Goal: Check status: Check status

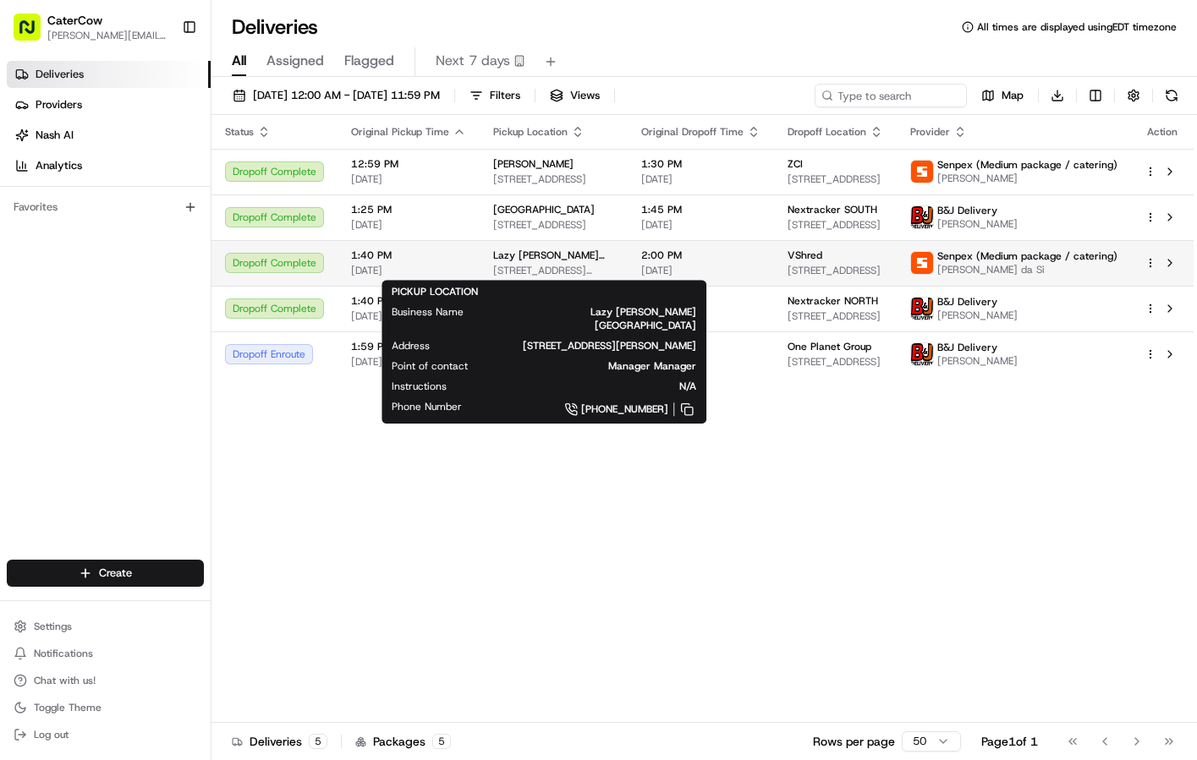
click at [521, 264] on span "[STREET_ADDRESS][PERSON_NAME]" at bounding box center [553, 271] width 121 height 14
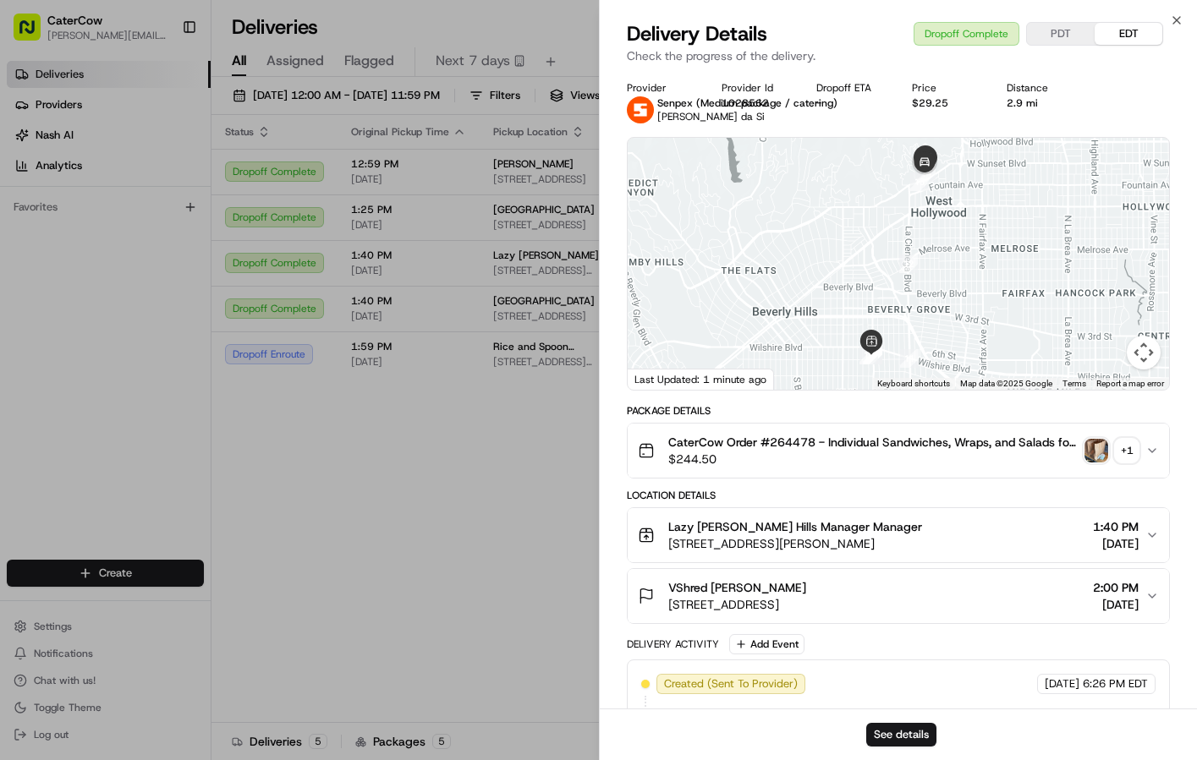
click at [1127, 453] on div "+ 1" at bounding box center [1127, 451] width 24 height 24
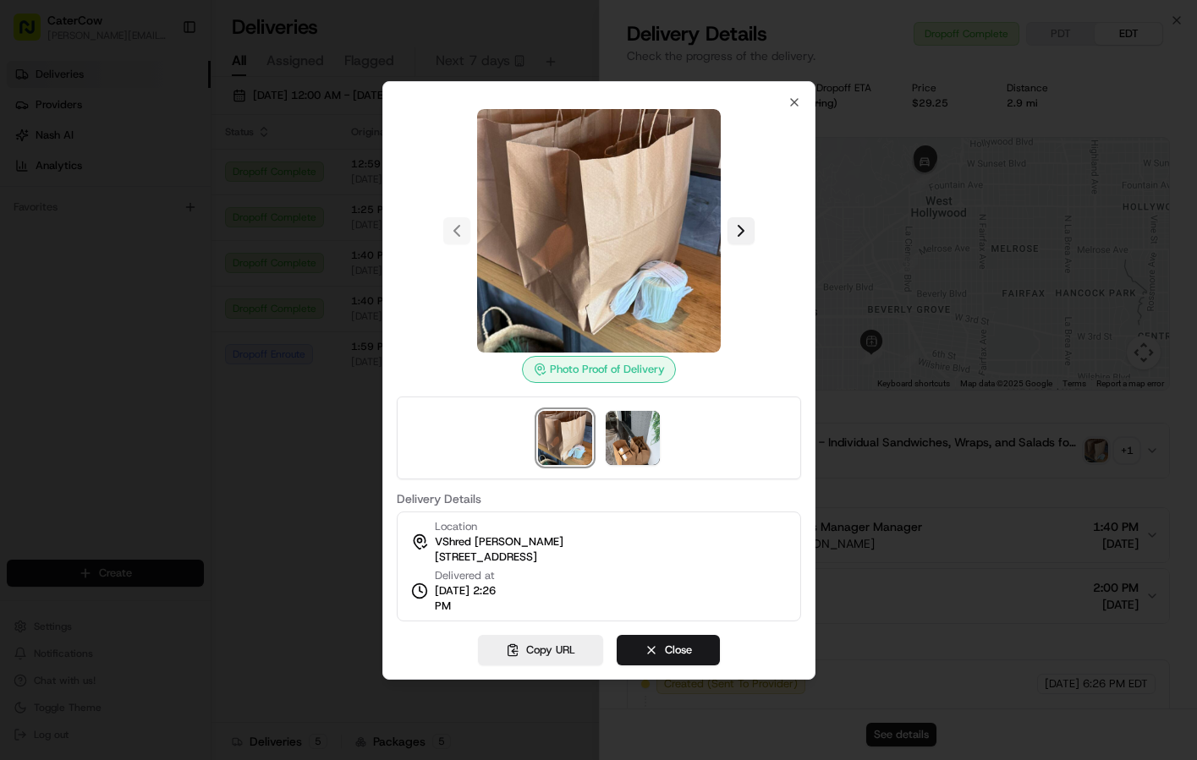
click at [750, 225] on button at bounding box center [740, 230] width 27 height 27
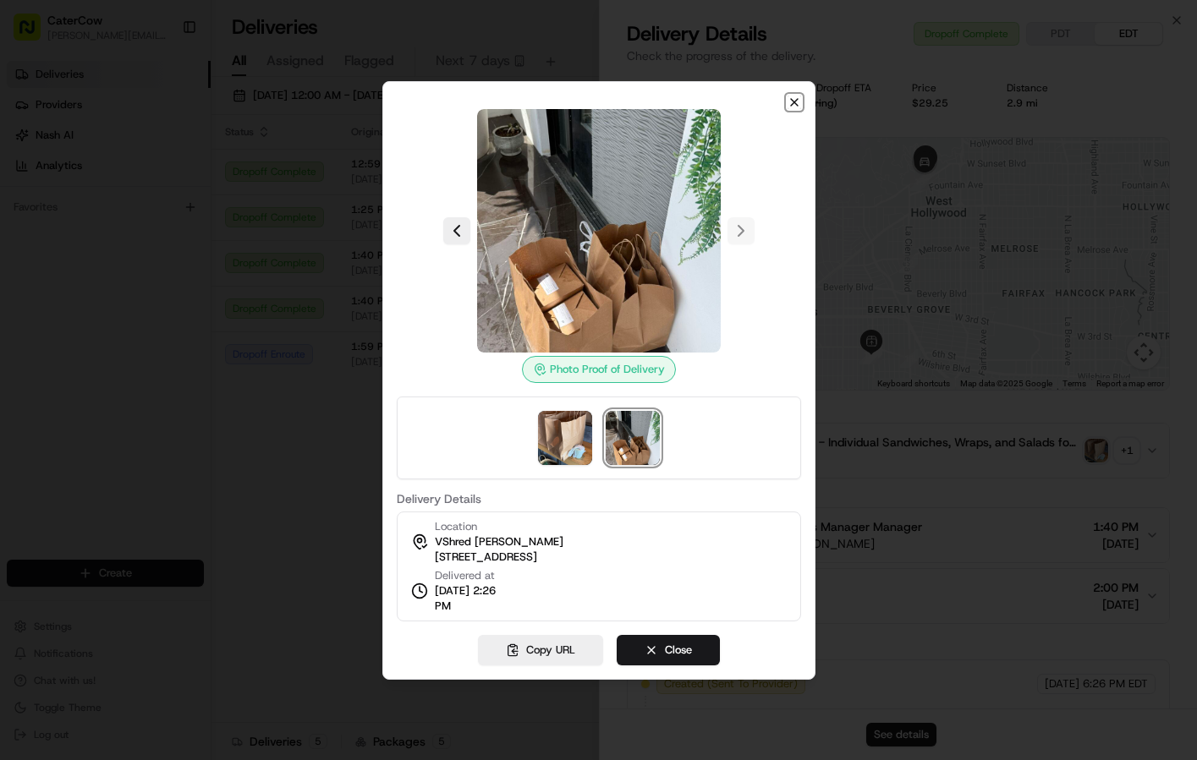
click at [795, 106] on icon "button" at bounding box center [794, 103] width 14 height 14
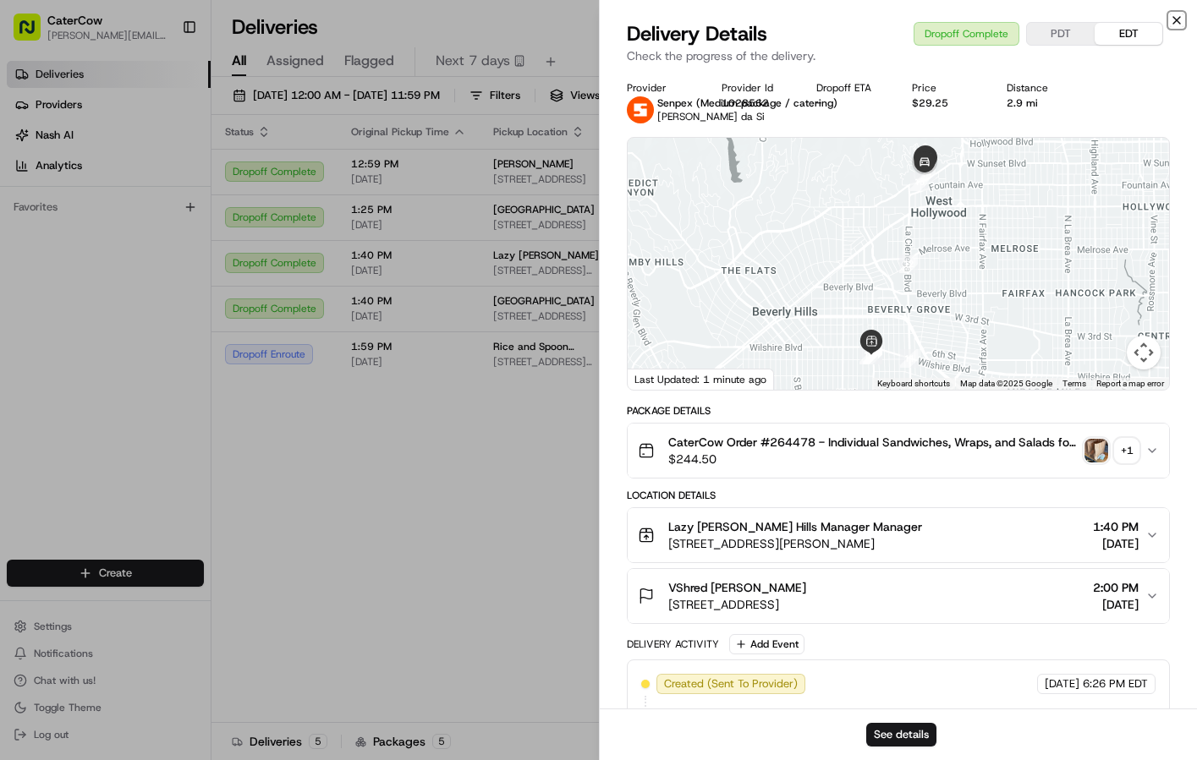
click at [1174, 18] on icon "button" at bounding box center [1176, 20] width 7 height 7
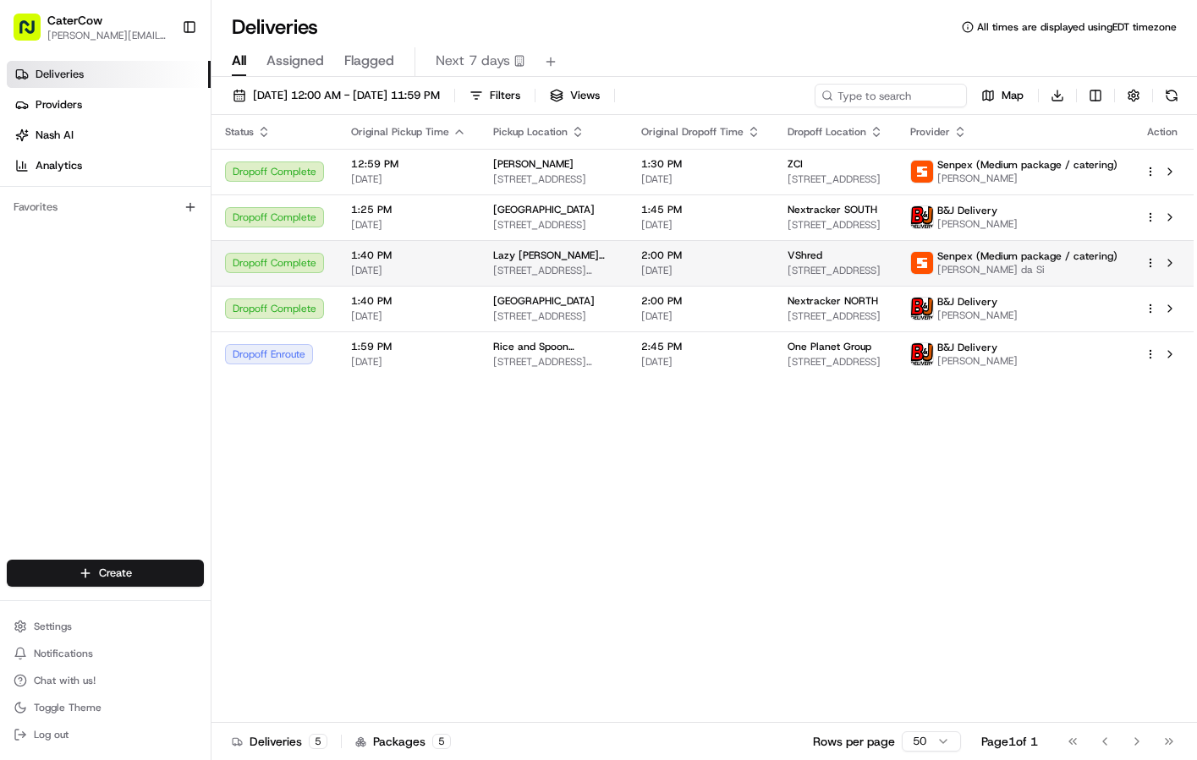
click at [734, 259] on span "2:00 PM" at bounding box center [700, 256] width 119 height 14
